Goal: Navigation & Orientation: Find specific page/section

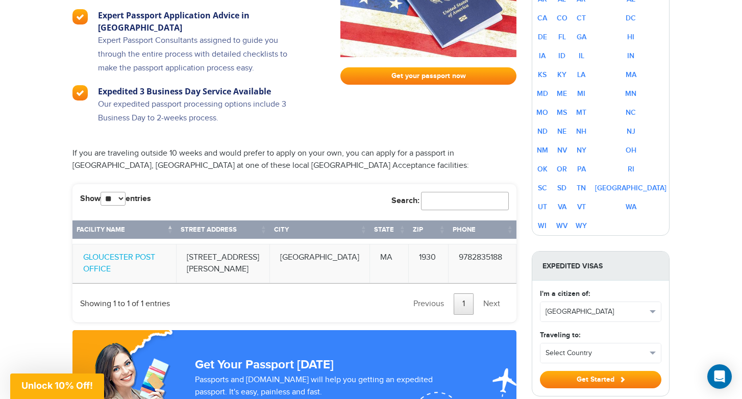
scroll to position [671, 0]
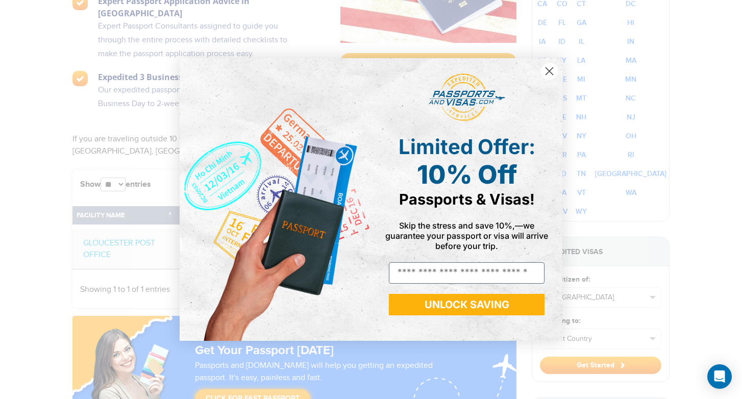
click at [551, 71] on circle "Close dialog" at bounding box center [549, 71] width 17 height 17
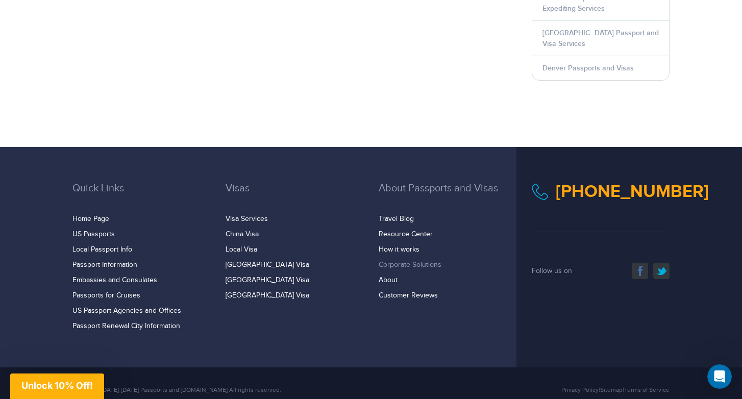
scroll to position [1469, 0]
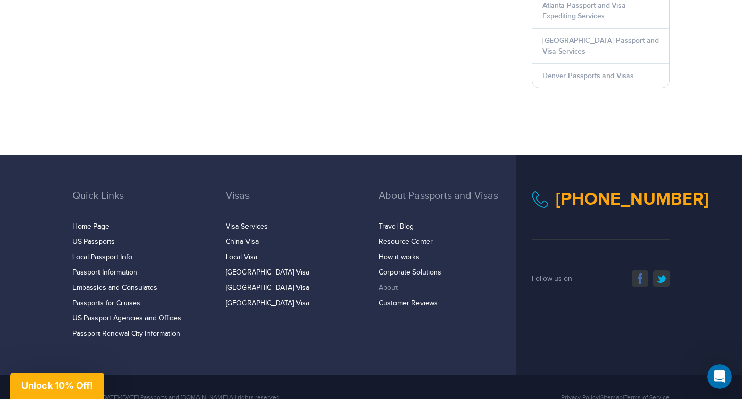
click at [389, 284] on link "About" at bounding box center [388, 288] width 19 height 8
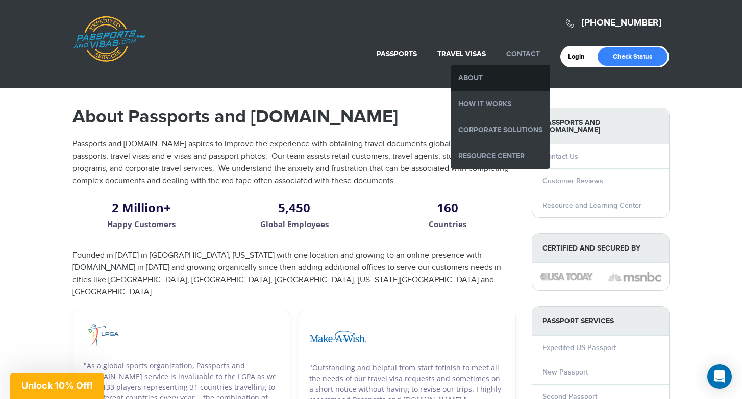
click at [475, 81] on link "About" at bounding box center [501, 78] width 100 height 26
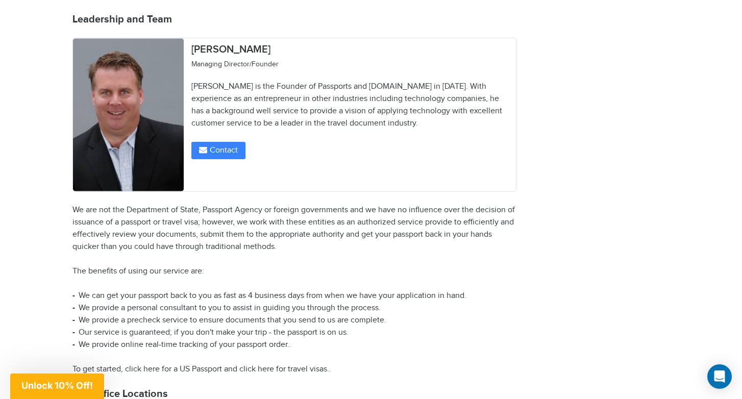
scroll to position [1274, 0]
